Goal: Information Seeking & Learning: Learn about a topic

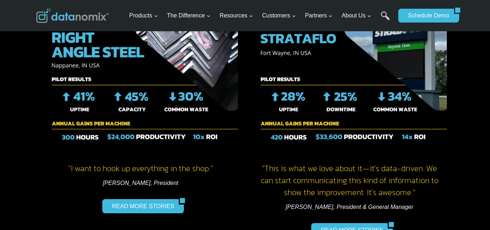
scroll to position [1088, 0]
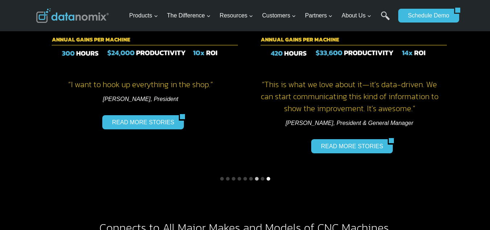
click at [269, 177] on button "Go to slide 9" at bounding box center [269, 179] width 4 height 4
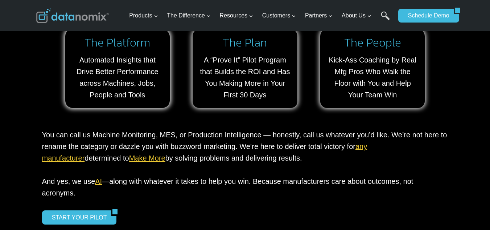
scroll to position [653, 0]
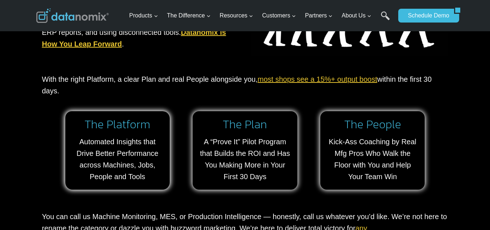
click at [307, 81] on link "most shops see a 15%+ output boost" at bounding box center [317, 79] width 120 height 8
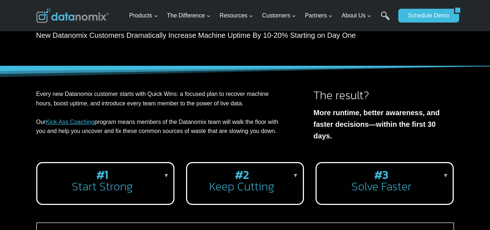
scroll to position [73, 0]
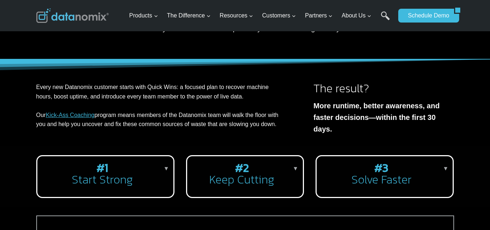
click at [166, 164] on p "▼" at bounding box center [167, 168] width 6 height 9
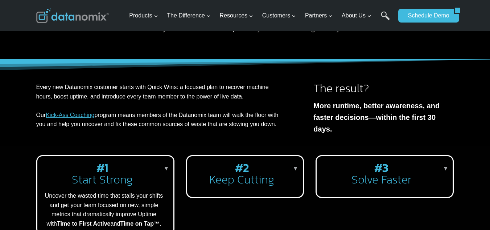
click at [296, 164] on p "▼" at bounding box center [296, 168] width 6 height 9
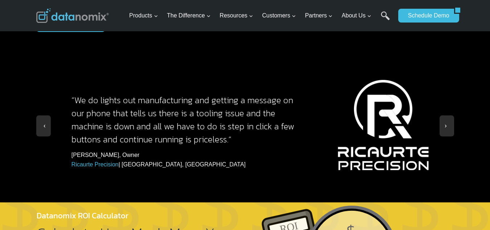
scroll to position [725, 0]
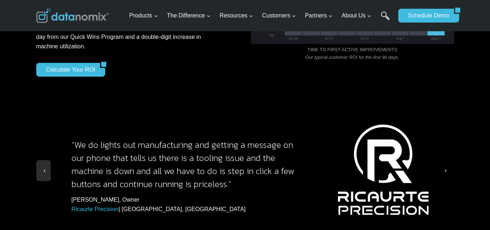
click at [442, 168] on button at bounding box center [447, 170] width 15 height 21
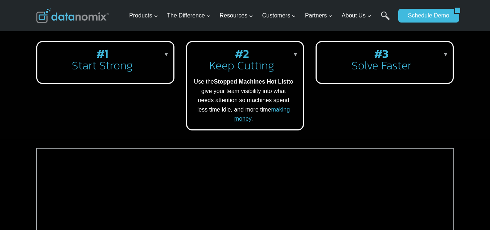
scroll to position [73, 0]
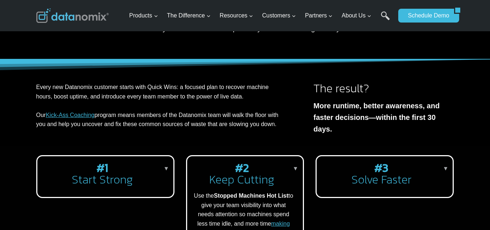
click at [386, 159] on strong "#3" at bounding box center [381, 167] width 14 height 17
